Goal: Information Seeking & Learning: Learn about a topic

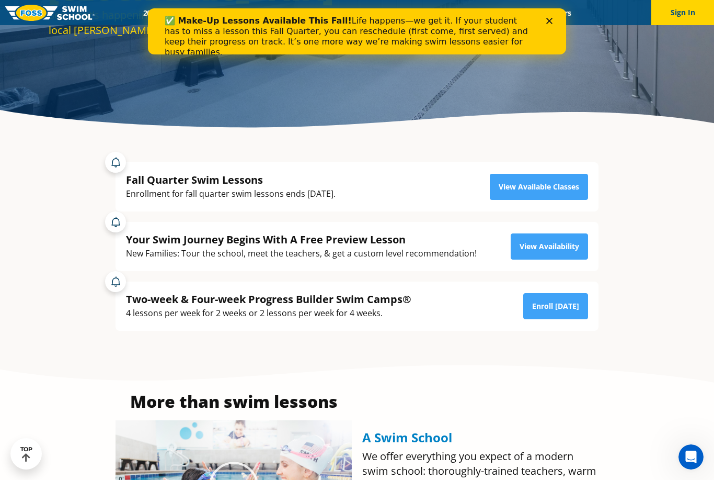
click at [522, 24] on div "✅ Make-Up Lessons Available This Fall! Life happens—we get it. If your student …" at bounding box center [349, 37] width 368 height 42
click at [551, 12] on div "✅ Make-Up Lessons Available This Fall! Life happens—we get it. If your student …" at bounding box center [357, 31] width 418 height 46
click at [553, 21] on div "Close" at bounding box center [552, 21] width 10 height 6
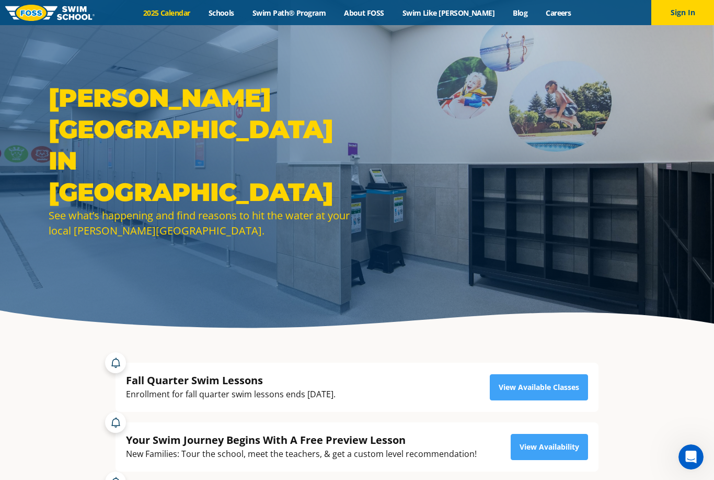
click at [195, 10] on link "2025 Calendar" at bounding box center [166, 13] width 65 height 10
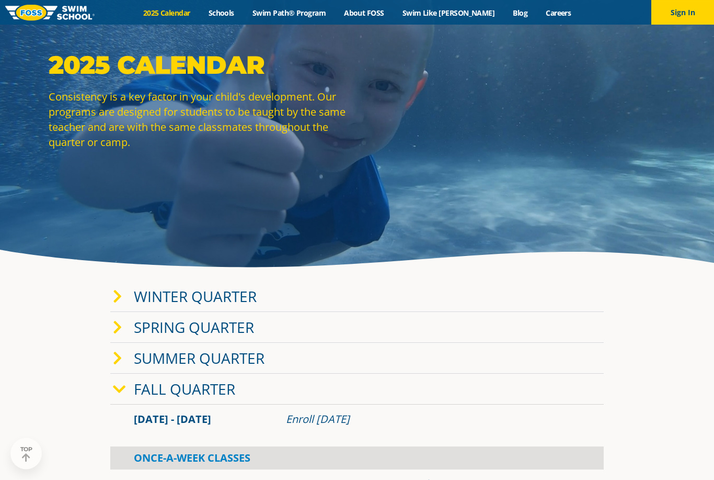
scroll to position [61, 0]
click at [214, 399] on link "Fall Quarter" at bounding box center [184, 389] width 101 height 20
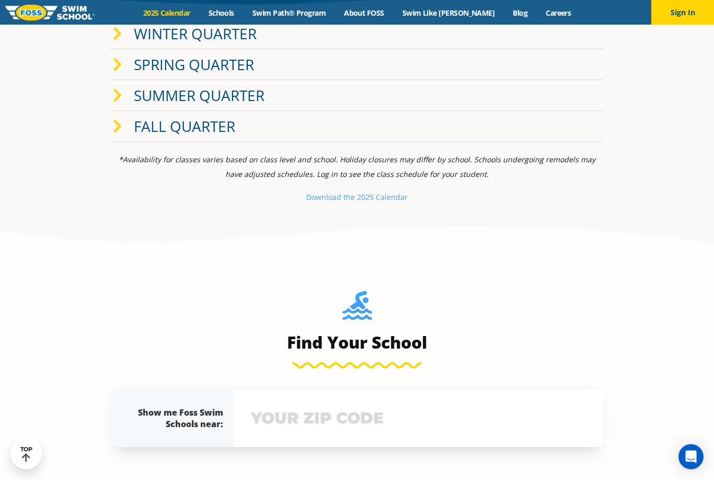
click at [134, 137] on link "Fall Quarter" at bounding box center [184, 127] width 101 height 20
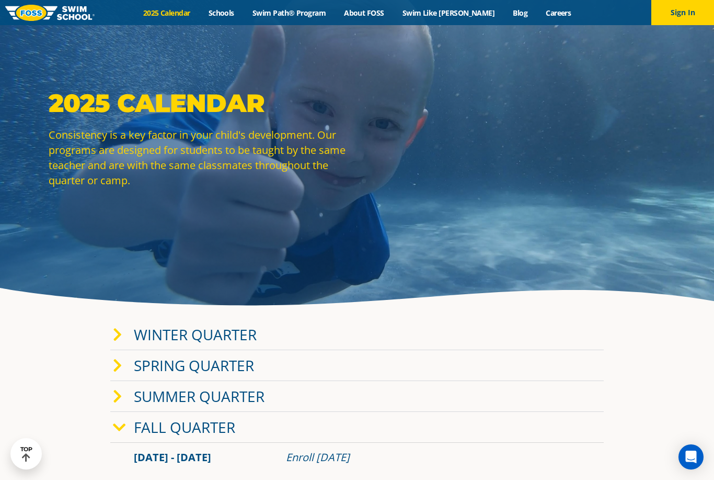
scroll to position [0, 0]
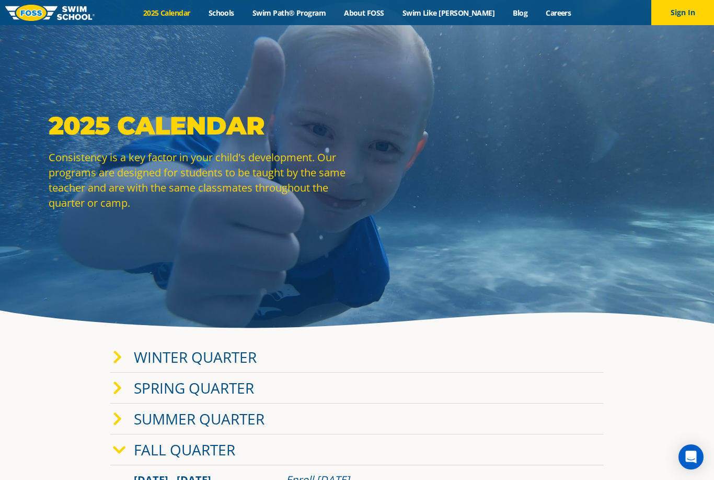
click at [62, 14] on img at bounding box center [49, 13] width 89 height 16
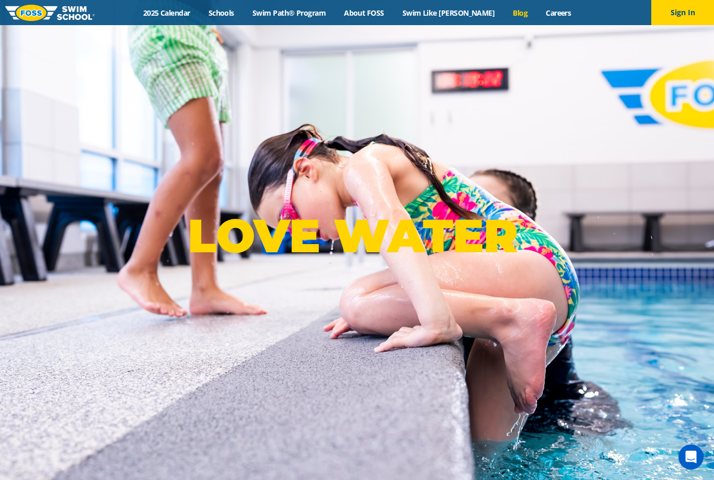
click at [507, 10] on link "Blog" at bounding box center [520, 13] width 33 height 10
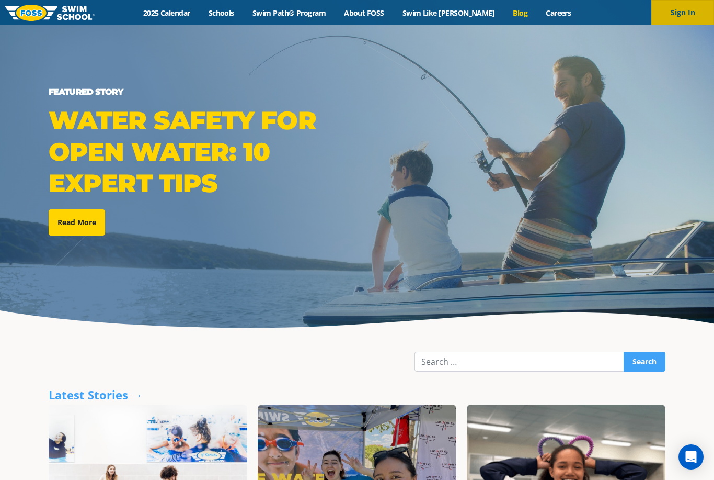
click at [681, 5] on button "Sign In" at bounding box center [683, 12] width 63 height 25
